Goal: Task Accomplishment & Management: Manage account settings

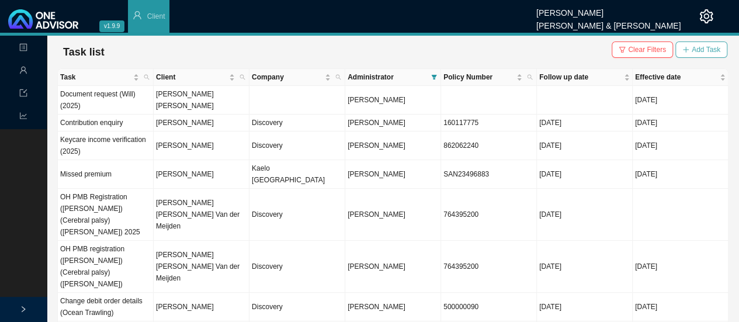
click at [700, 51] on span "Add Task" at bounding box center [705, 50] width 29 height 12
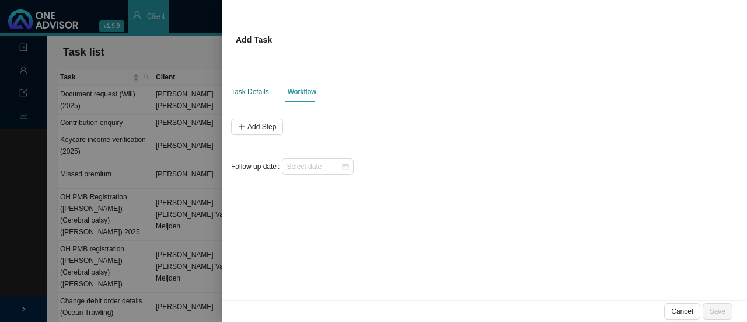
click at [246, 89] on div "Task Details" at bounding box center [250, 92] width 38 height 12
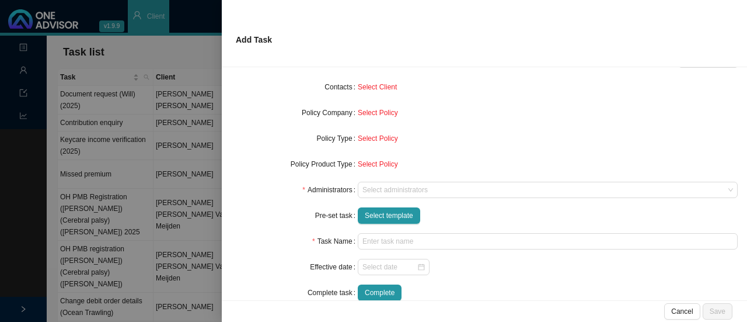
scroll to position [117, 0]
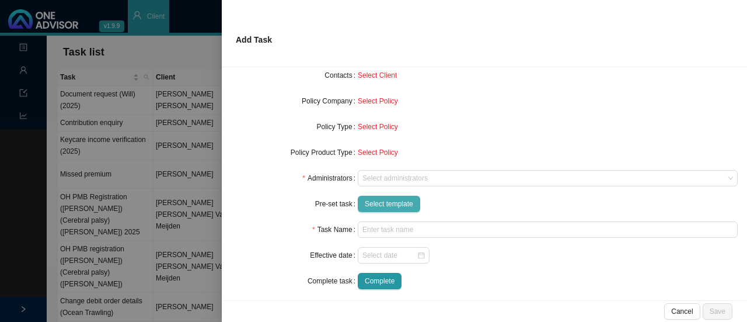
click at [390, 201] on span "Select template" at bounding box center [389, 204] width 48 height 12
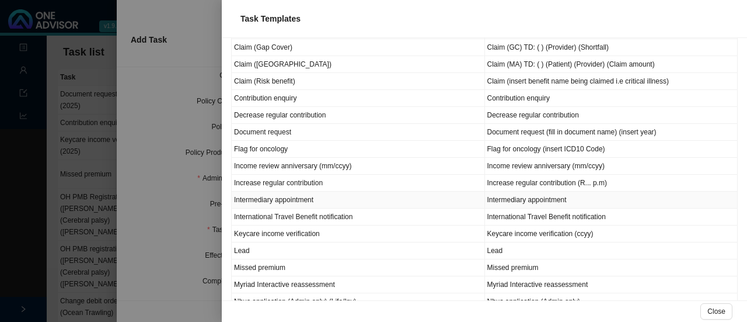
scroll to position [409, 0]
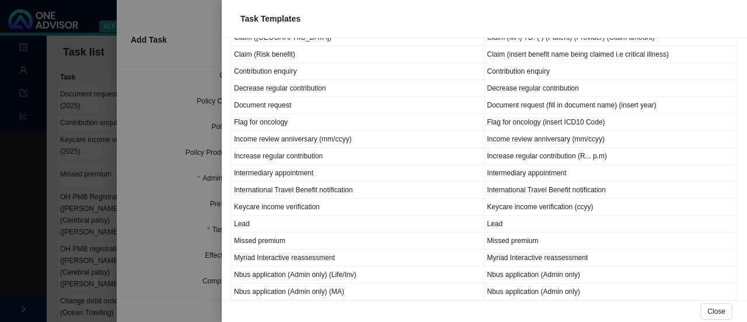
drag, startPoint x: 140, startPoint y: 134, endPoint x: 127, endPoint y: 127, distance: 14.6
click at [140, 134] on div at bounding box center [373, 161] width 747 height 322
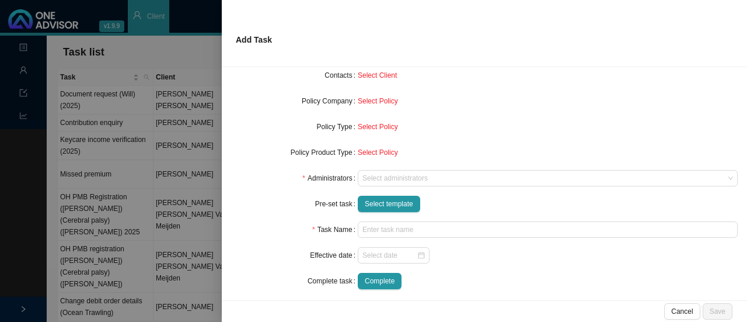
click at [34, 95] on div at bounding box center [373, 161] width 747 height 322
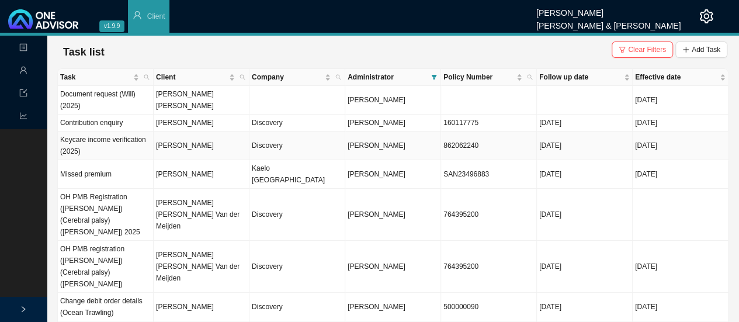
click at [91, 148] on td "Keycare income verification (2025)" at bounding box center [106, 145] width 96 height 29
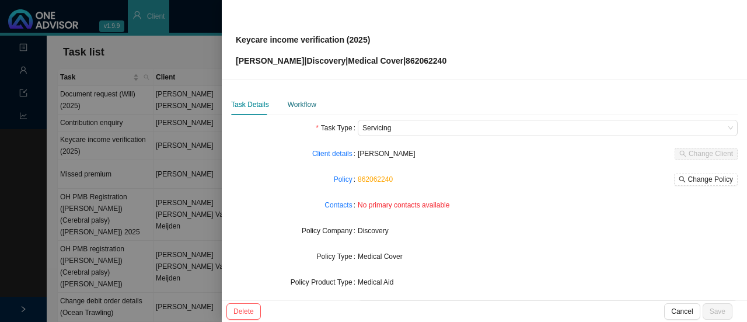
click at [305, 102] on div "Workflow" at bounding box center [302, 105] width 29 height 12
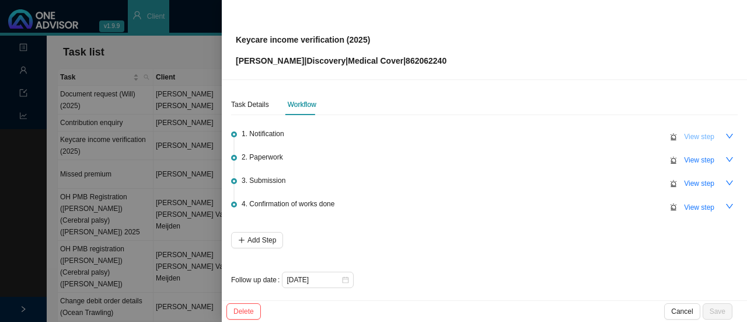
click at [705, 140] on span "View step" at bounding box center [699, 137] width 30 height 12
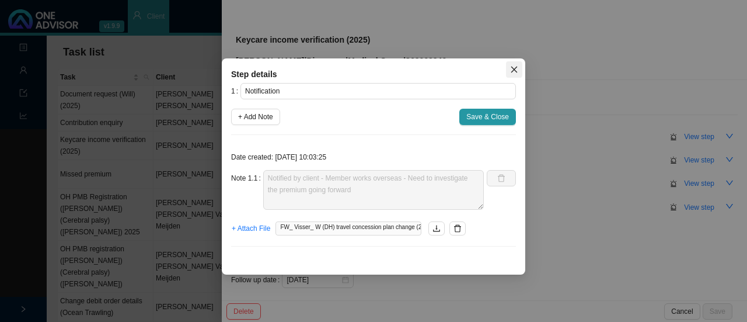
click at [517, 67] on icon "close" at bounding box center [514, 69] width 8 height 8
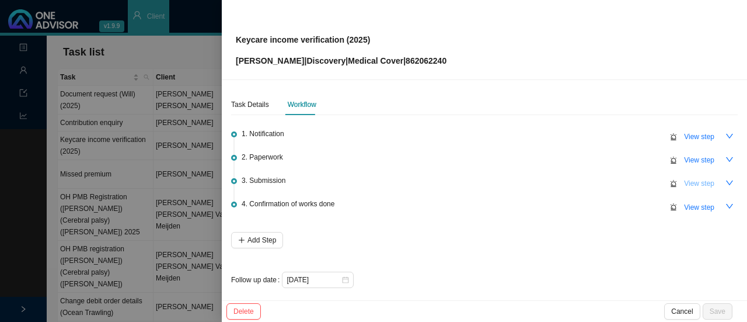
click at [693, 182] on span "View step" at bounding box center [699, 184] width 30 height 12
type input "Submission"
type textarea "Passport & Airline ticket sent to DH // Autoreply ref: 11506736813."
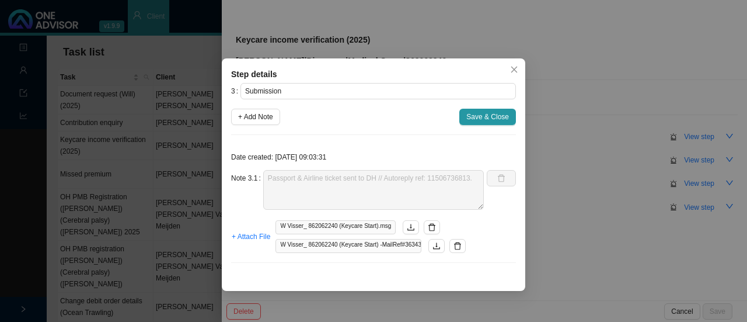
click at [183, 107] on div "Step details 3 Submission + Add Note Save & Close Date created: 2025-09-30 09:0…" at bounding box center [373, 161] width 747 height 322
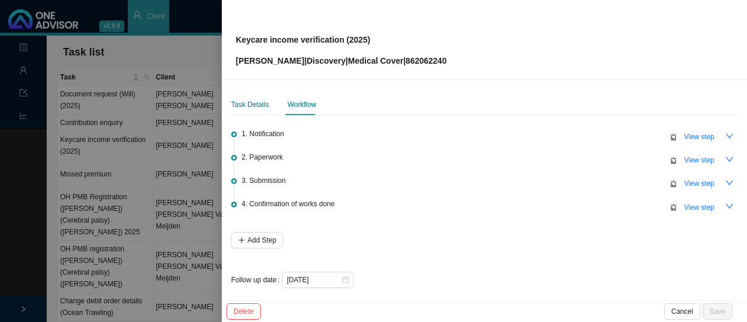
click at [255, 105] on div "Task Details" at bounding box center [250, 105] width 38 height 12
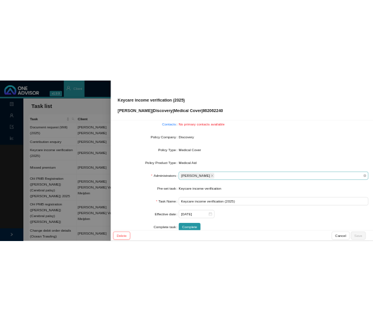
scroll to position [0, 0]
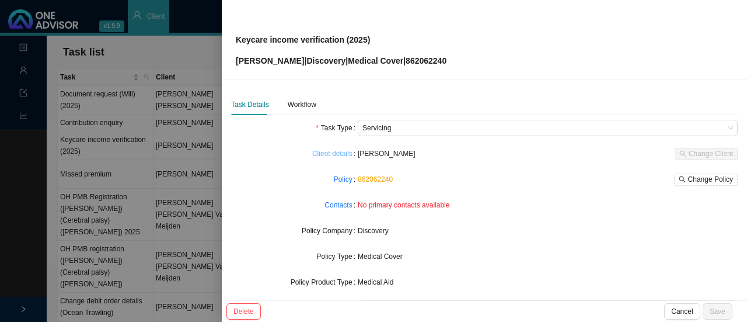
click at [324, 152] on link "Client details" at bounding box center [332, 154] width 40 height 12
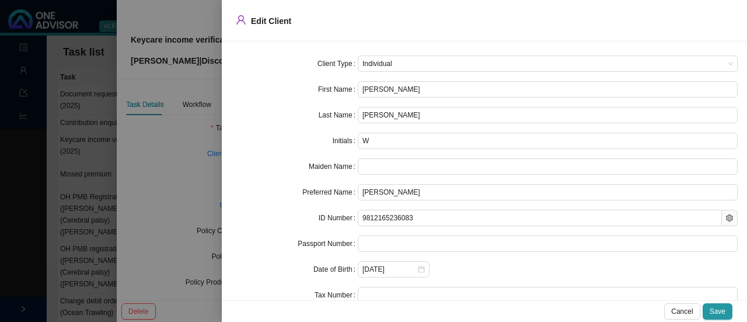
click at [178, 162] on div at bounding box center [373, 161] width 747 height 322
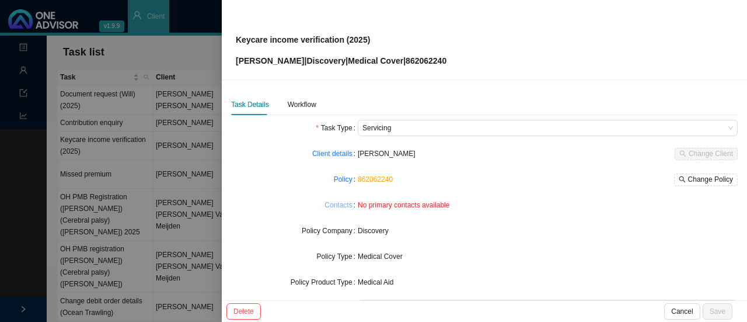
click at [340, 204] on link "Contacts" at bounding box center [338, 205] width 27 height 12
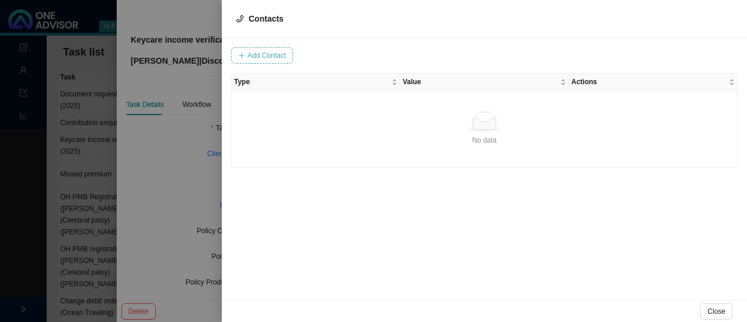
click at [271, 57] on span "Add Contact" at bounding box center [267, 56] width 39 height 12
click at [190, 168] on div at bounding box center [373, 161] width 747 height 322
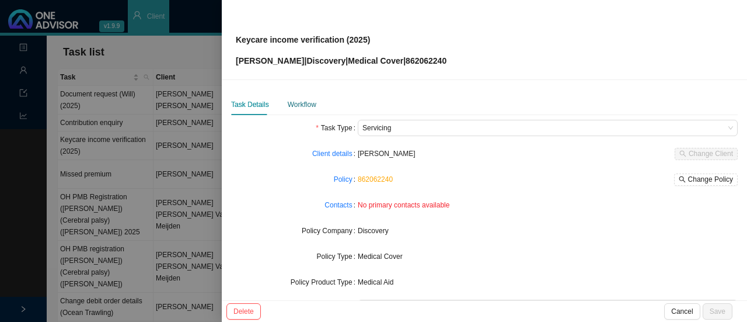
drag, startPoint x: 297, startPoint y: 103, endPoint x: 318, endPoint y: 106, distance: 20.6
click at [301, 103] on div "Workflow" at bounding box center [302, 105] width 29 height 12
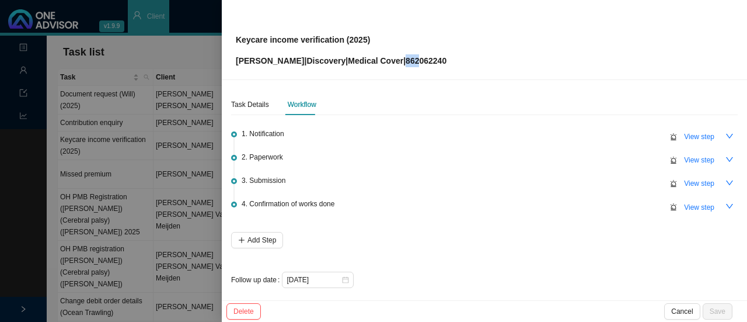
drag, startPoint x: 404, startPoint y: 61, endPoint x: 390, endPoint y: 59, distance: 14.1
click at [390, 59] on p "Wade Visser | Discovery | Medical Cover | 862062240" at bounding box center [341, 60] width 211 height 13
drag, startPoint x: 418, startPoint y: 60, endPoint x: 406, endPoint y: 59, distance: 11.2
click at [406, 59] on p "Wade Visser | Discovery | Medical Cover | 862062240" at bounding box center [341, 60] width 211 height 13
click at [457, 59] on div "Keycare income verification (2025) Wade Visser | Discovery | Medical Cover | 86…" at bounding box center [485, 39] width 498 height 55
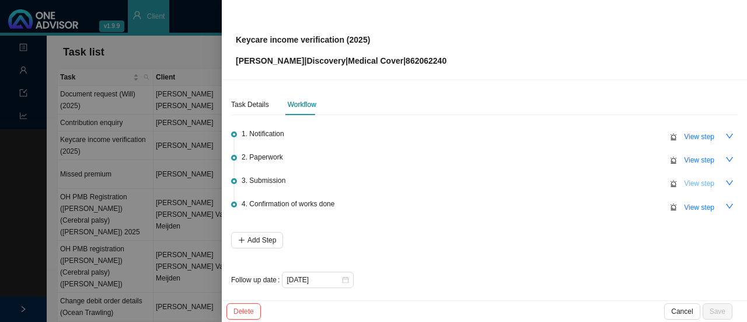
click at [689, 185] on span "View step" at bounding box center [699, 184] width 30 height 12
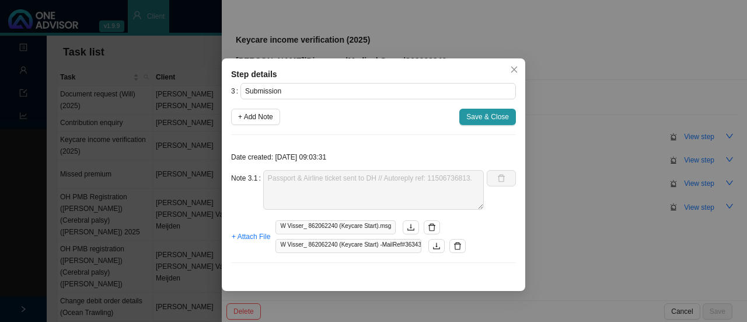
drag, startPoint x: 262, startPoint y: 28, endPoint x: 280, endPoint y: 27, distance: 17.5
click at [264, 27] on div "Step details 3 Submission + Add Note Save & Close Date created: 2025-09-30 09:0…" at bounding box center [373, 161] width 747 height 322
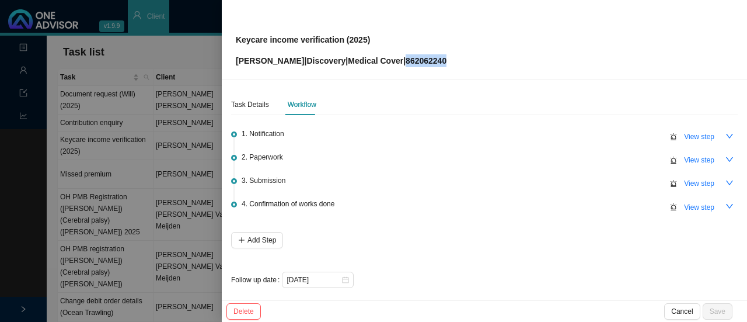
drag, startPoint x: 436, startPoint y: 65, endPoint x: 391, endPoint y: 60, distance: 44.7
click at [391, 60] on div "Keycare income verification (2025) Wade Visser | Discovery | Medical Cover | 86…" at bounding box center [485, 39] width 498 height 55
click at [701, 182] on span "View step" at bounding box center [699, 184] width 30 height 12
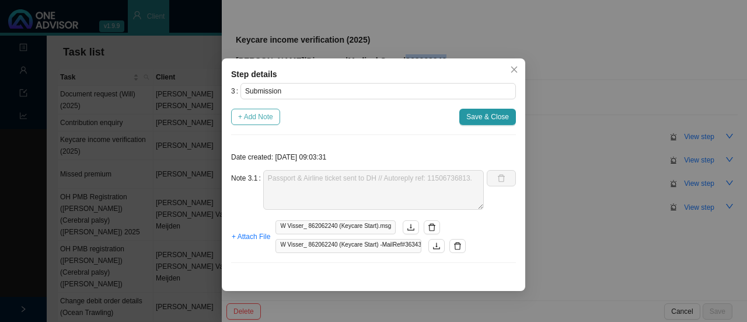
click at [262, 119] on span "+ Add Note" at bounding box center [255, 117] width 35 height 12
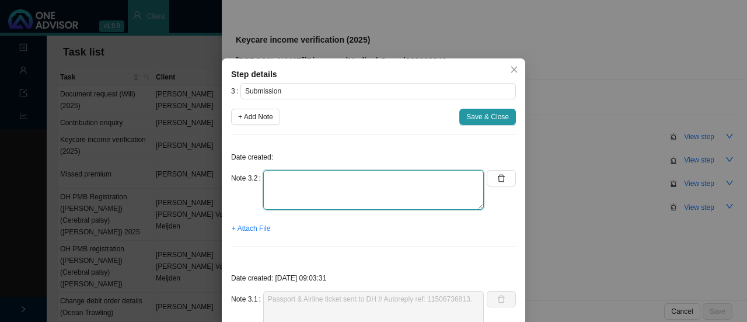
click at [321, 205] on textarea at bounding box center [373, 190] width 221 height 40
click at [327, 175] on textarea "Called DH // Ref. Update on verification: need a letter from company or contract" at bounding box center [373, 190] width 221 height 40
click at [334, 178] on textarea "Called DH // Ref. Update on verification: need a letter from company or contract" at bounding box center [373, 190] width 221 height 40
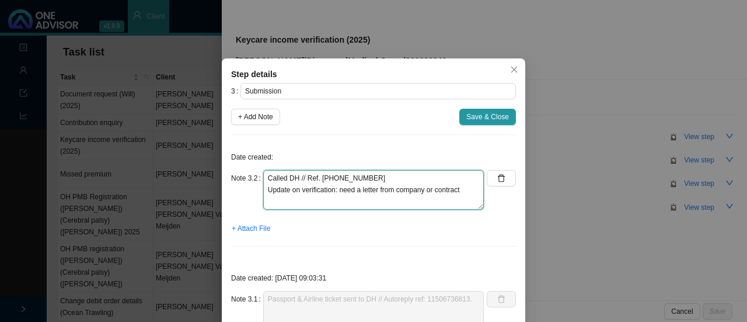
click at [366, 182] on textarea "Called DH // Ref. 1151097813 Update on verification: need a letter from company…" at bounding box center [373, 190] width 221 height 40
click at [468, 188] on textarea "Called DH // Ref. 1151097813 Update on verification: need a letter from company…" at bounding box center [373, 190] width 221 height 40
type textarea "Called DH // Ref. 1151097813 Update on verification: need a letter from company…"
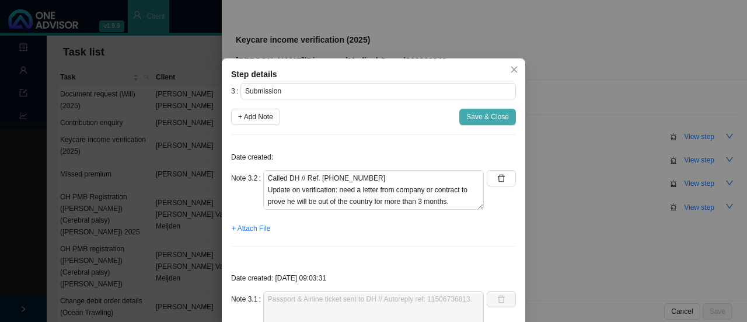
click at [481, 113] on span "Save & Close" at bounding box center [488, 117] width 43 height 12
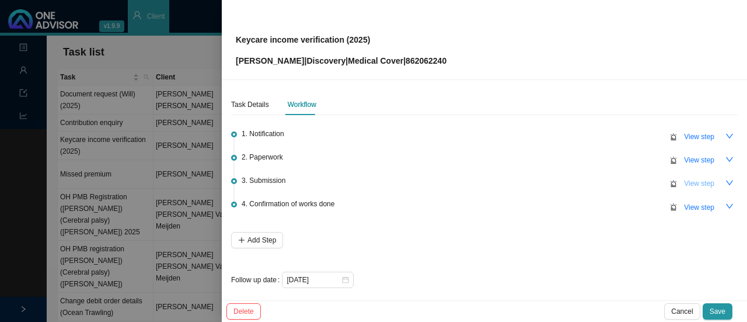
click at [695, 182] on span "View step" at bounding box center [699, 184] width 30 height 12
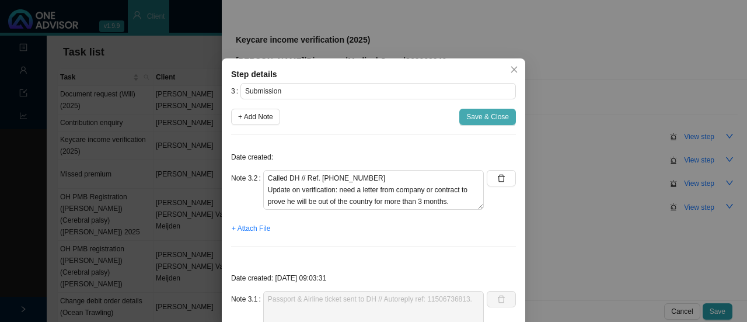
click at [491, 114] on span "Save & Close" at bounding box center [488, 117] width 43 height 12
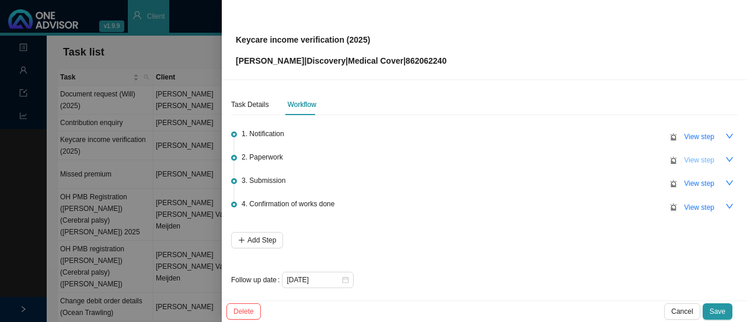
click at [703, 163] on span "View step" at bounding box center [699, 160] width 30 height 12
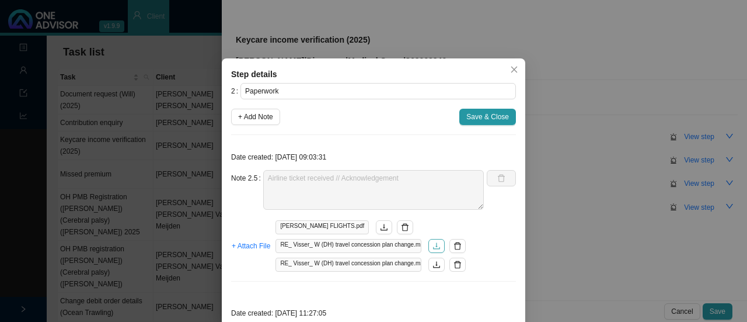
click at [433, 246] on icon "download" at bounding box center [437, 246] width 8 height 8
click at [256, 121] on span "+ Add Note" at bounding box center [255, 117] width 35 height 12
type textarea "Airline ticket received // Acknowledgement"
type textarea "Informed client - Need to wait for the ticket to be booked first before the inc…"
type textarea "Supporting docs received"
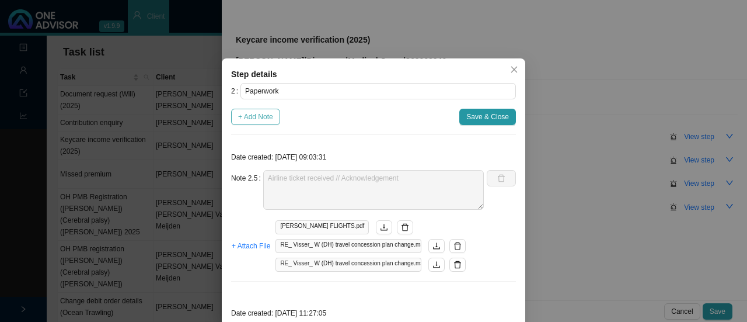
type textarea "Called DH // Sent through copy of passport, contract & airline ticket. Ref: 114…"
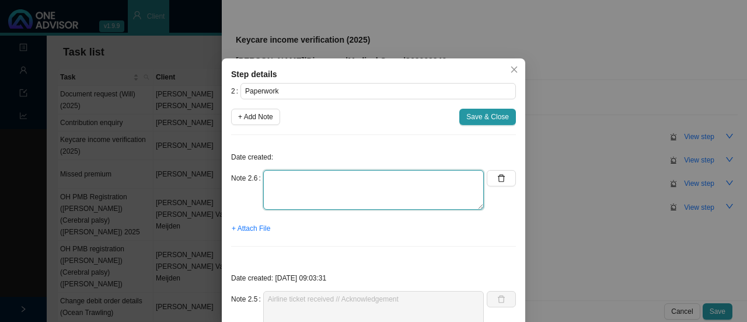
click at [284, 197] on textarea at bounding box center [373, 190] width 221 height 40
type textarea "Asked client for work contract or letter from employee"
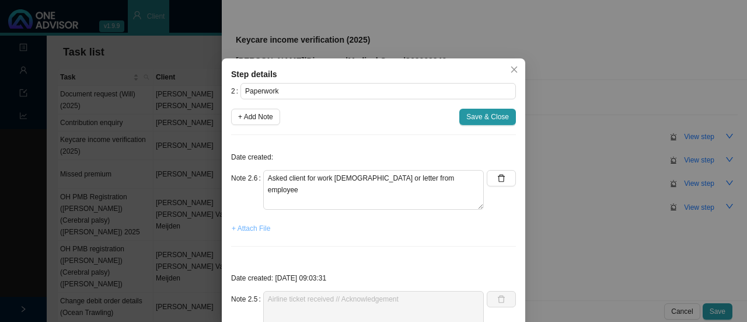
click at [250, 228] on span "+ Attach File" at bounding box center [251, 228] width 39 height 12
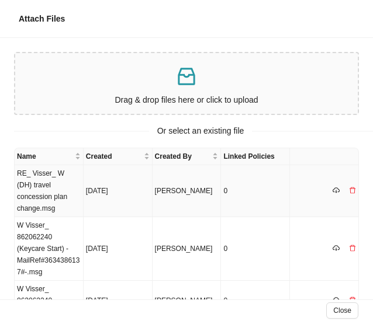
click at [43, 188] on td "RE_ Visser_ W (DH) travel concession plan change.msg" at bounding box center [49, 191] width 69 height 52
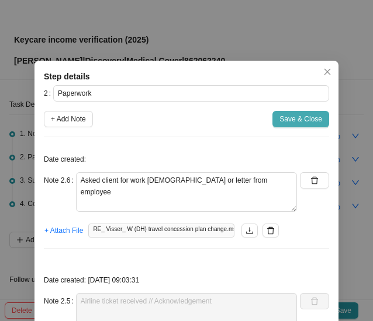
click at [291, 121] on span "Save & Close" at bounding box center [300, 119] width 43 height 12
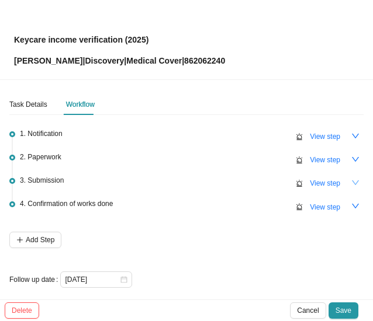
click at [351, 179] on icon "down" at bounding box center [355, 183] width 8 height 8
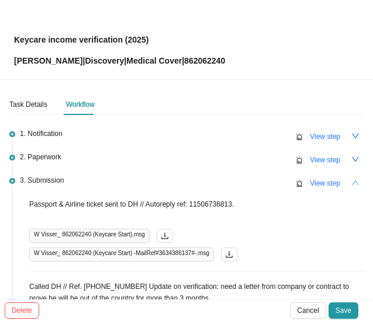
scroll to position [156, 0]
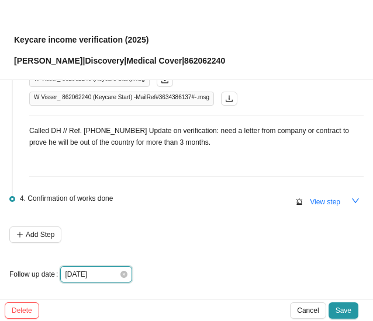
click at [111, 272] on input "2025-10-01" at bounding box center [92, 275] width 54 height 12
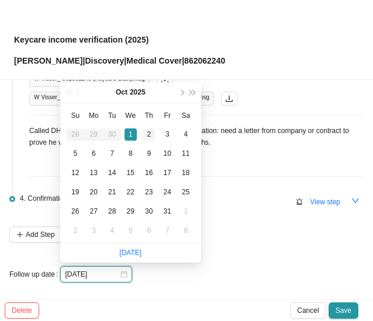
type input "2025-10-02"
click at [149, 128] on td "2" at bounding box center [149, 134] width 19 height 19
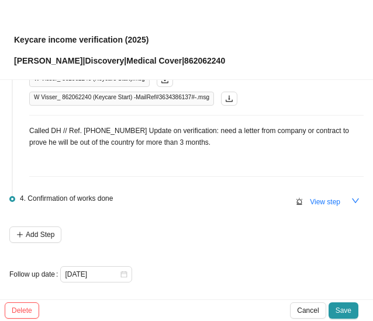
click at [346, 307] on span "Save" at bounding box center [343, 311] width 16 height 12
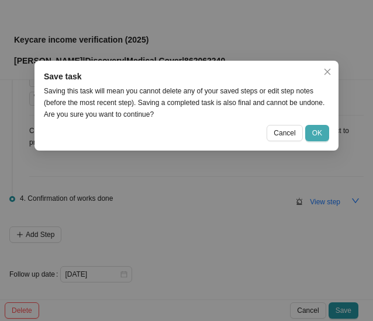
click at [322, 135] on button "OK" at bounding box center [317, 133] width 24 height 16
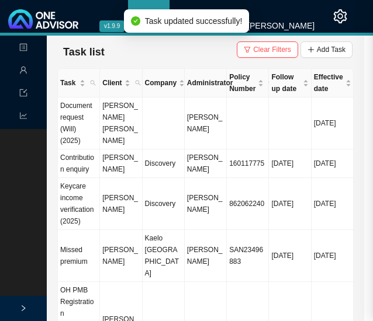
scroll to position [0, 0]
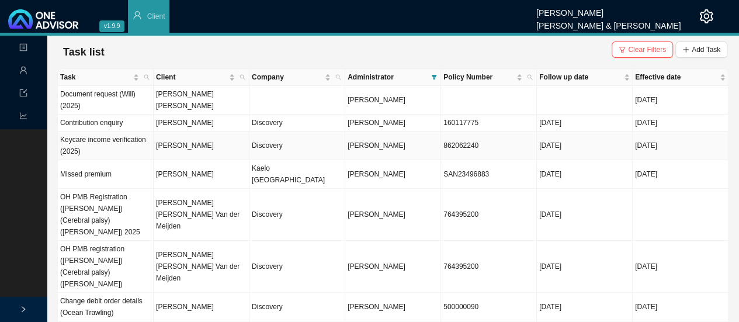
click at [184, 142] on td "Wade Visser" at bounding box center [202, 145] width 96 height 29
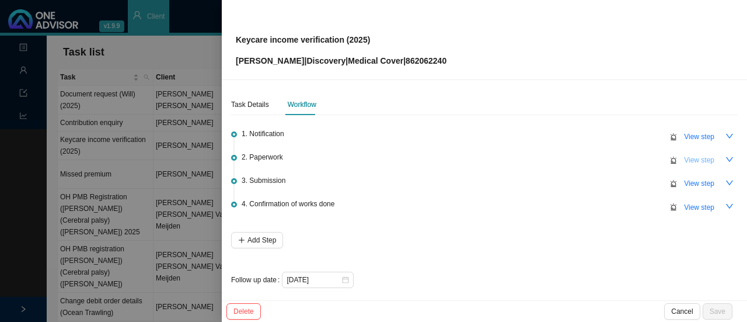
click at [687, 157] on span "View step" at bounding box center [699, 160] width 30 height 12
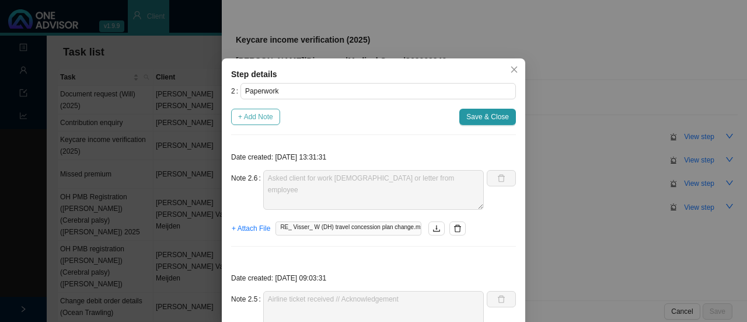
click at [245, 117] on span "+ Add Note" at bounding box center [255, 117] width 35 height 12
type textarea "Asked client for work contract or letter from employee"
type textarea "Airline ticket received // Acknowledgement"
type textarea "Informed client - Need to wait for the ticket to be booked first before the inc…"
type textarea "Supporting docs received"
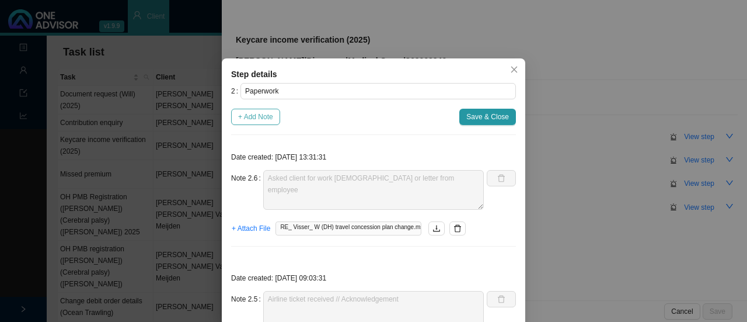
type textarea "Called DH // Sent through copy of passport, contract & airline ticket. Ref: 114…"
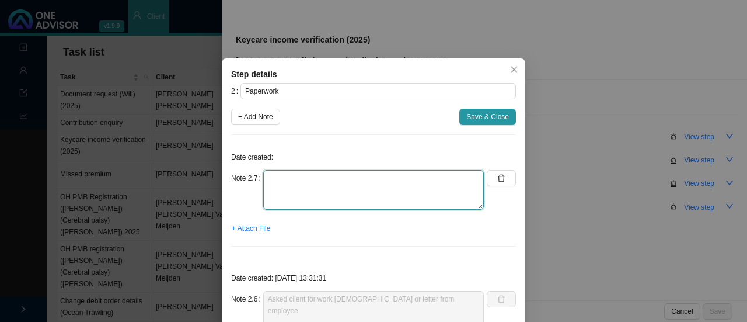
drag, startPoint x: 275, startPoint y: 187, endPoint x: 290, endPoint y: 189, distance: 14.6
click at [278, 187] on textarea at bounding box center [373, 190] width 221 height 40
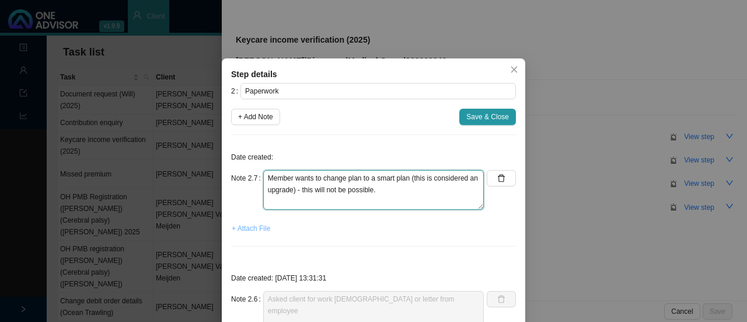
type textarea "Member wants to change plan to a smart plan (this is considered an upgrade) - t…"
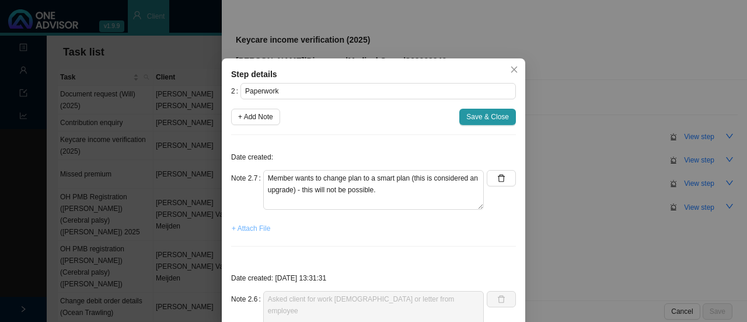
click at [255, 228] on span "+ Attach File" at bounding box center [251, 228] width 39 height 12
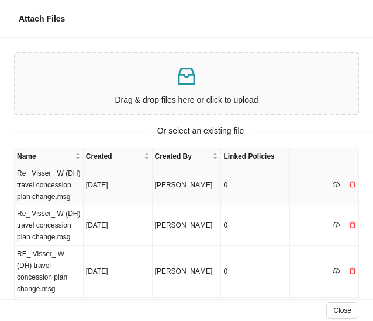
click at [45, 190] on td "Re_ Visser_ W (DH) travel concession plan change.msg" at bounding box center [49, 185] width 69 height 40
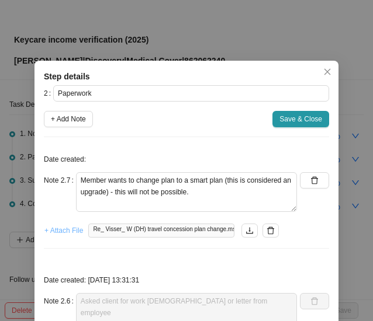
click at [53, 230] on span "+ Attach File" at bounding box center [63, 231] width 39 height 12
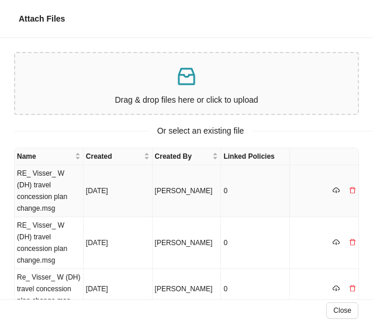
drag, startPoint x: 40, startPoint y: 181, endPoint x: 48, endPoint y: 178, distance: 8.9
click at [40, 180] on td "RE_ Visser_ W (DH) travel concession plan change.msg" at bounding box center [49, 191] width 69 height 52
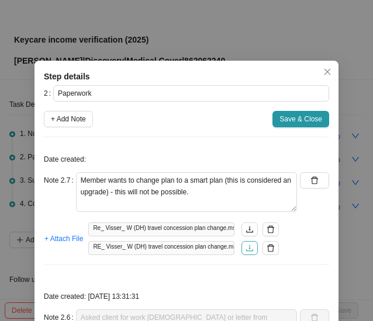
click at [246, 248] on icon "download" at bounding box center [249, 248] width 7 height 6
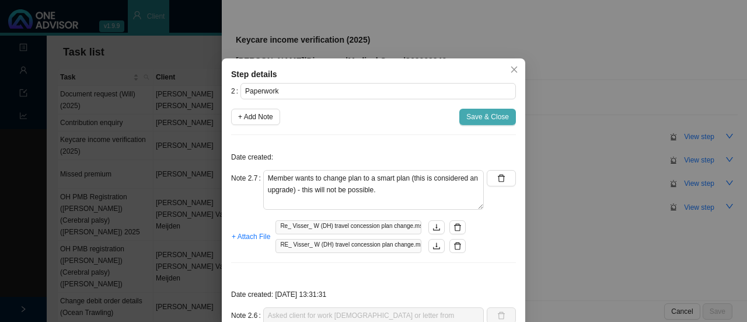
click at [479, 114] on span "Save & Close" at bounding box center [488, 117] width 43 height 12
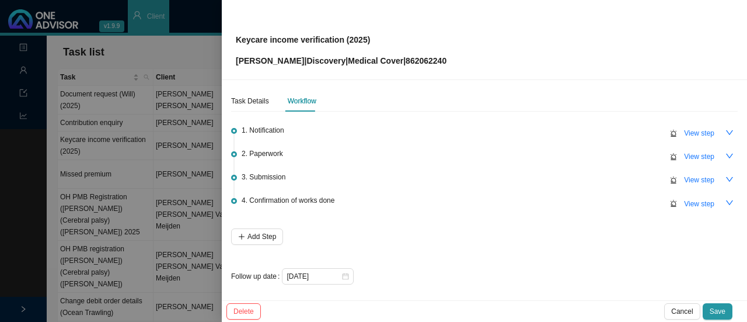
scroll to position [5, 0]
click at [720, 309] on span "Save" at bounding box center [718, 311] width 16 height 12
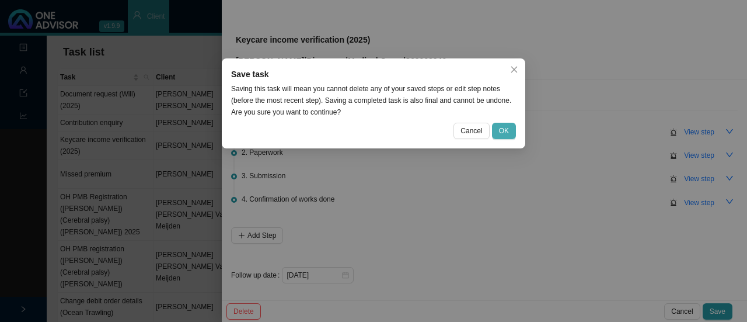
click at [503, 130] on span "OK" at bounding box center [504, 131] width 10 height 12
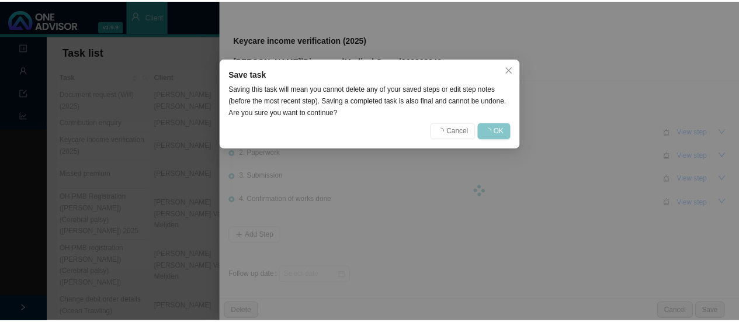
scroll to position [0, 0]
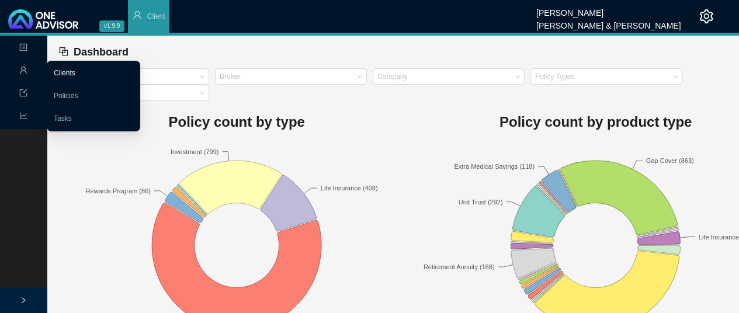
click at [65, 72] on link "Clients" at bounding box center [65, 73] width 22 height 8
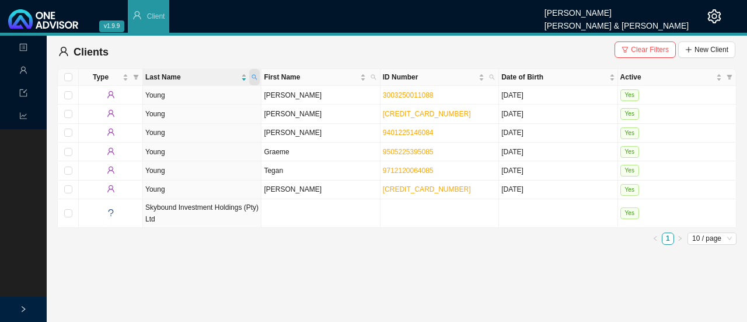
click at [257, 76] on icon "search" at bounding box center [255, 77] width 6 height 6
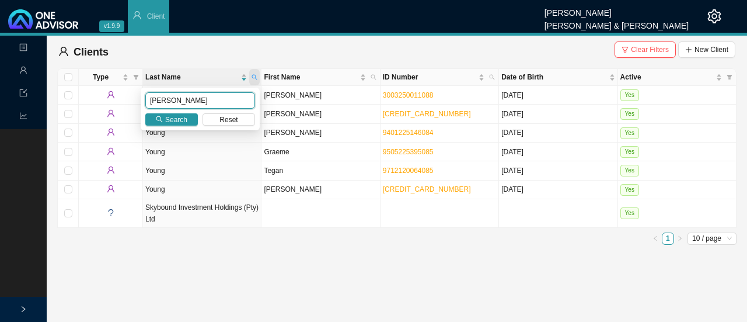
type input "[PERSON_NAME]"
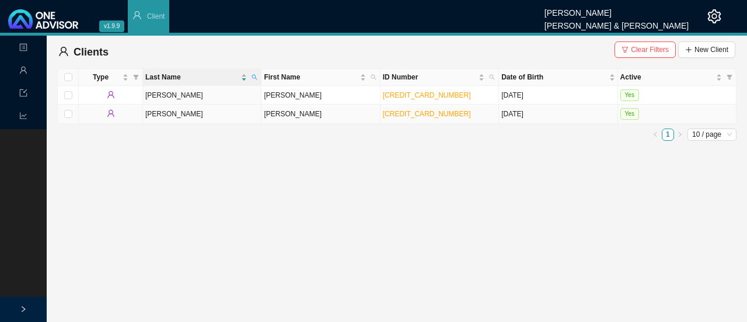
click at [237, 111] on td "[PERSON_NAME]" at bounding box center [202, 114] width 119 height 19
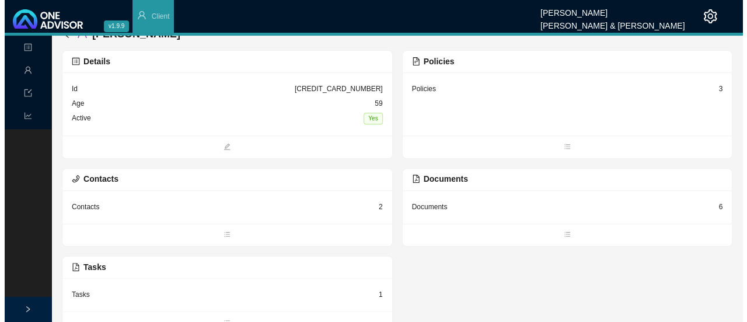
scroll to position [28, 0]
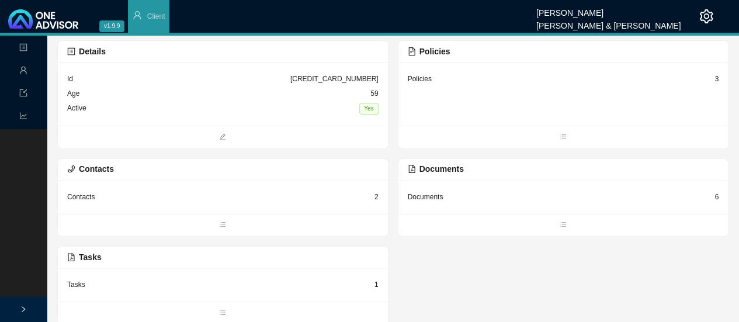
click at [77, 284] on div "Tasks" at bounding box center [76, 285] width 18 height 12
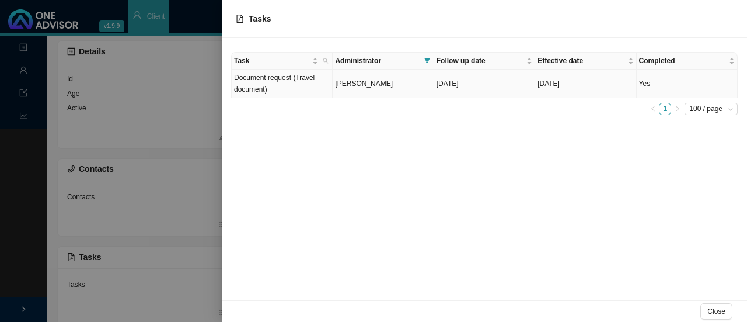
click at [301, 80] on td "Document request (Travel document)" at bounding box center [282, 83] width 101 height 29
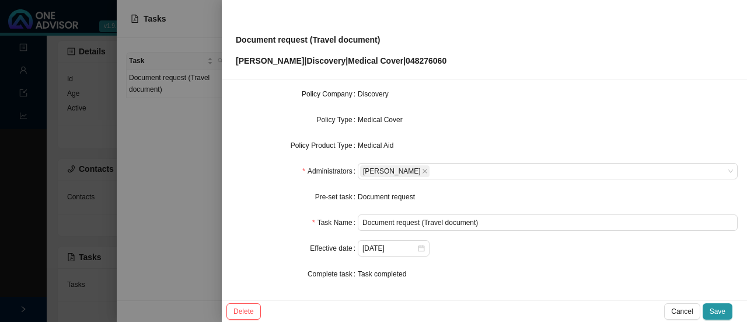
scroll to position [0, 0]
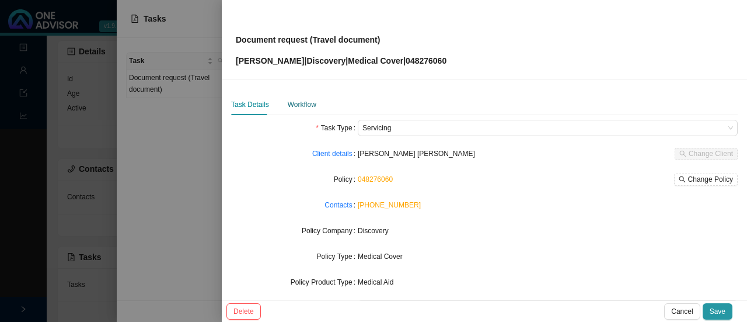
drag, startPoint x: 301, startPoint y: 105, endPoint x: 325, endPoint y: 109, distance: 24.3
click at [301, 104] on div "Workflow" at bounding box center [302, 105] width 29 height 12
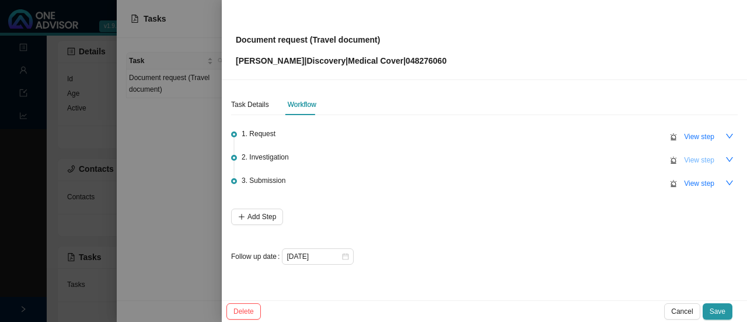
click at [712, 158] on span "View step" at bounding box center [699, 160] width 30 height 12
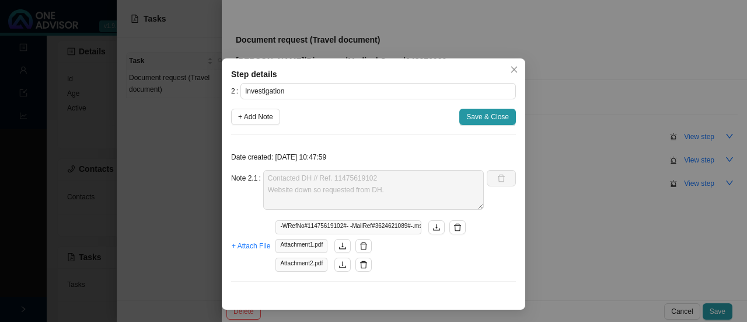
click at [505, 68] on div "Step details" at bounding box center [373, 74] width 285 height 13
click at [516, 73] on icon "close" at bounding box center [514, 69] width 8 height 8
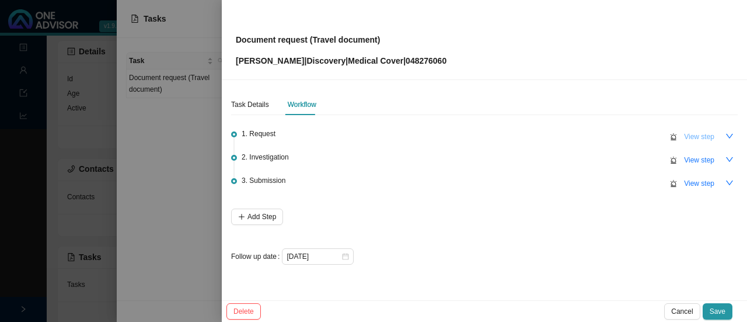
click at [705, 133] on span "View step" at bounding box center [699, 137] width 30 height 12
type input "Request"
type textarea "Whatsapp from [PERSON_NAME] - Travel doc [GEOGRAPHIC_DATA] [DATE] - [DATE]"
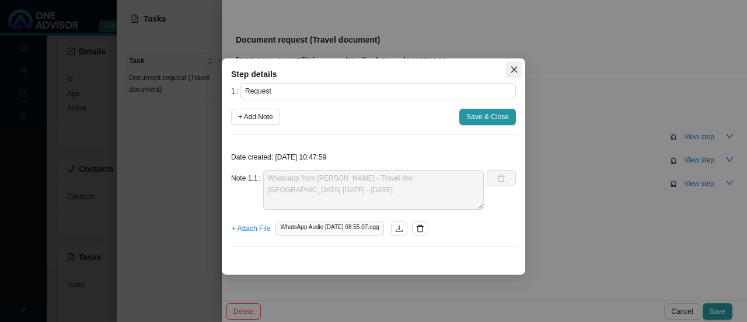
click at [514, 69] on icon "close" at bounding box center [515, 70] width 6 height 6
